Goal: Task Accomplishment & Management: Use online tool/utility

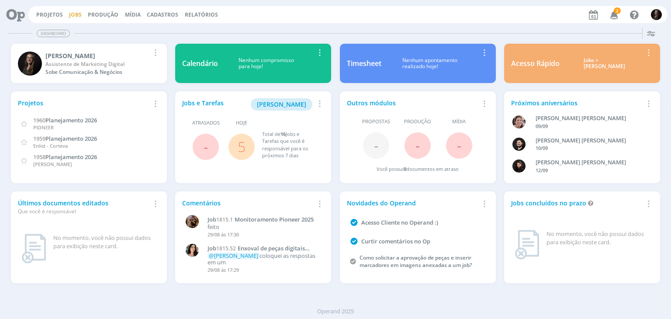
click at [70, 16] on link "Jobs" at bounding box center [75, 14] width 13 height 7
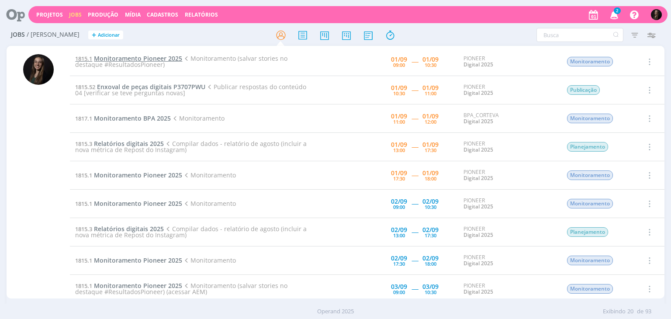
click at [161, 57] on span "Monitoramento Pioneer 2025" at bounding box center [138, 58] width 88 height 8
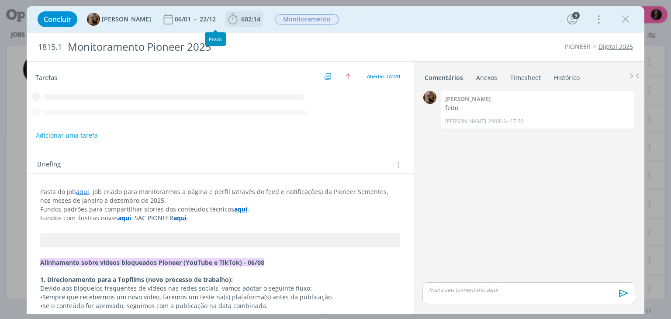
click at [236, 20] on icon "dialog" at bounding box center [232, 19] width 13 height 13
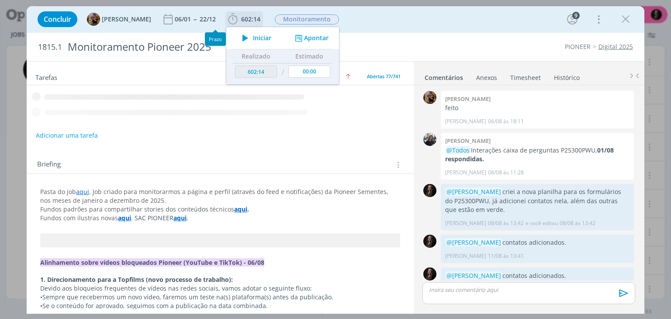
click at [239, 20] on icon "dialog" at bounding box center [232, 19] width 13 height 13
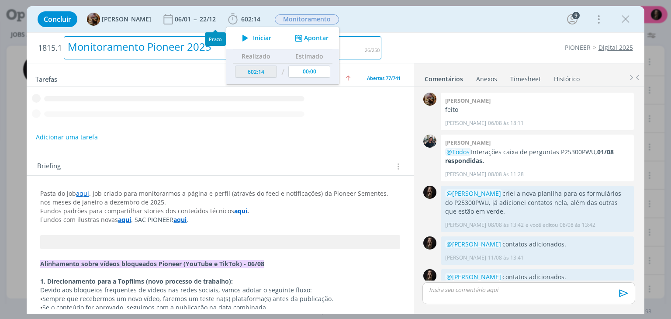
click at [258, 37] on div "Monitoramento Pioneer 2025" at bounding box center [222, 47] width 317 height 23
click at [369, 38] on div "Monitoramento Pioneer 2025" at bounding box center [222, 47] width 317 height 23
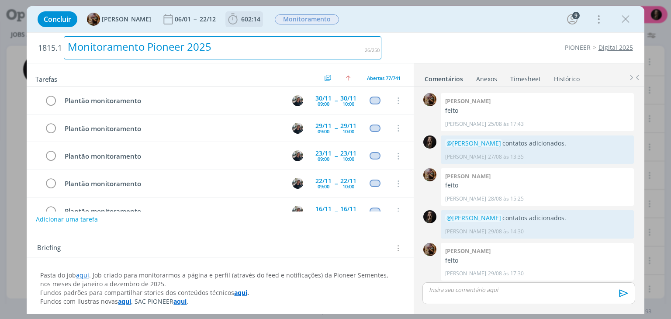
scroll to position [1984, 0]
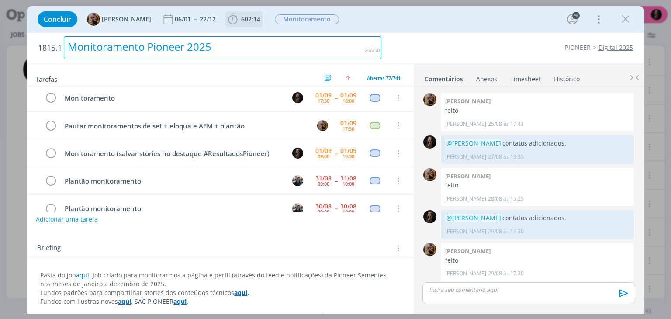
click at [238, 20] on icon "dialog" at bounding box center [232, 19] width 9 height 11
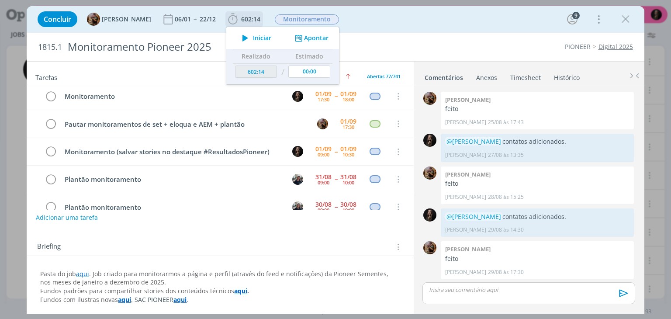
click at [263, 38] on span "Iniciar" at bounding box center [262, 38] width 18 height 6
click at [379, 30] on div "Concluir [PERSON_NAME] 06/01 -- 22/12 602:14 Parar Apontar Data * [DATE] Horas …" at bounding box center [335, 19] width 617 height 26
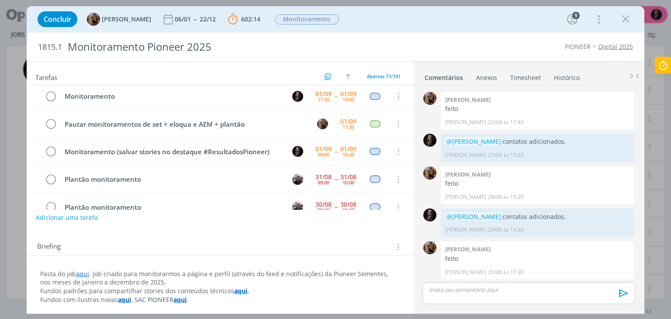
click at [375, 28] on div "Concluir [PERSON_NAME] 06/01 -- 22/12 602:14 Parar Apontar Data * [DATE] Horas …" at bounding box center [335, 19] width 604 height 21
